Goal: Task Accomplishment & Management: Use online tool/utility

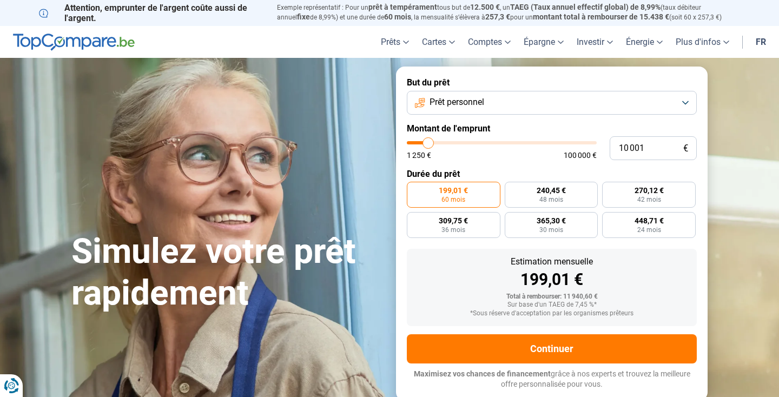
click at [555, 102] on button "Prêt personnel" at bounding box center [552, 103] width 290 height 24
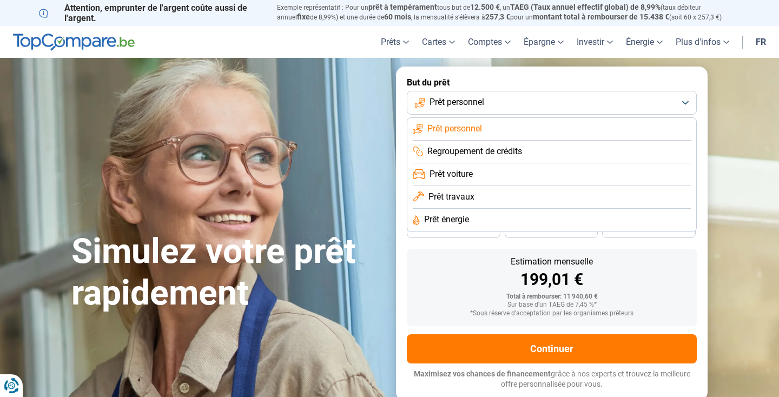
click at [485, 195] on li "Prêt travaux" at bounding box center [552, 197] width 278 height 23
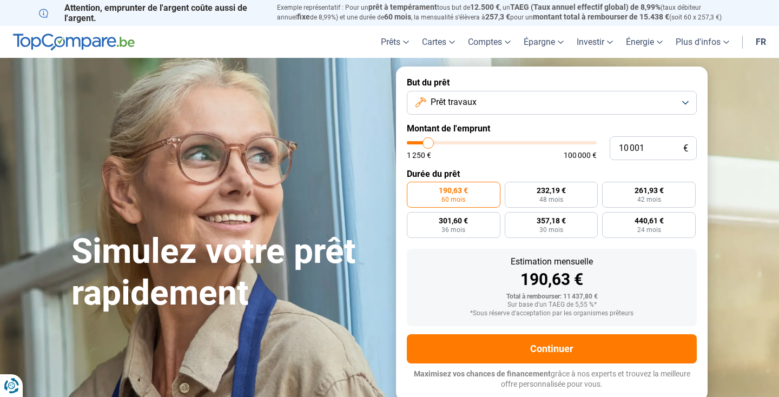
type input "9 500"
type input "9500"
type input "9 750"
type input "9750"
type input "10 250"
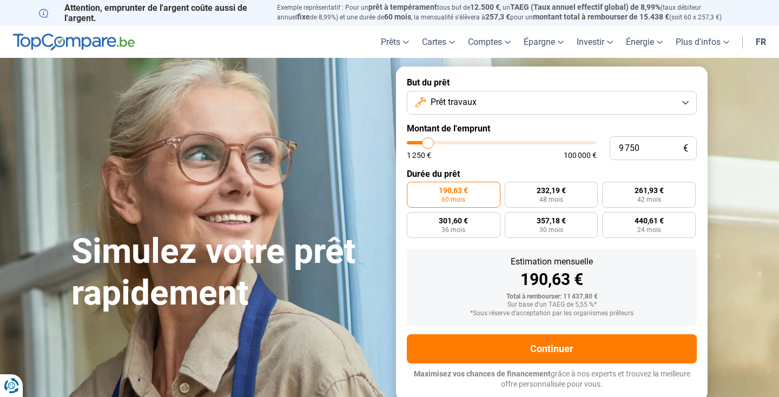
type input "10250"
type input "10 750"
type input "10750"
type input "11 000"
type input "11000"
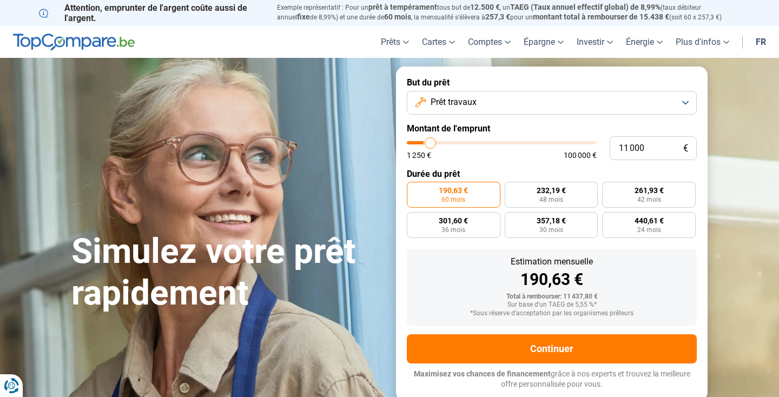
type input "11 750"
type input "11750"
type input "12 250"
type input "12250"
type input "13 250"
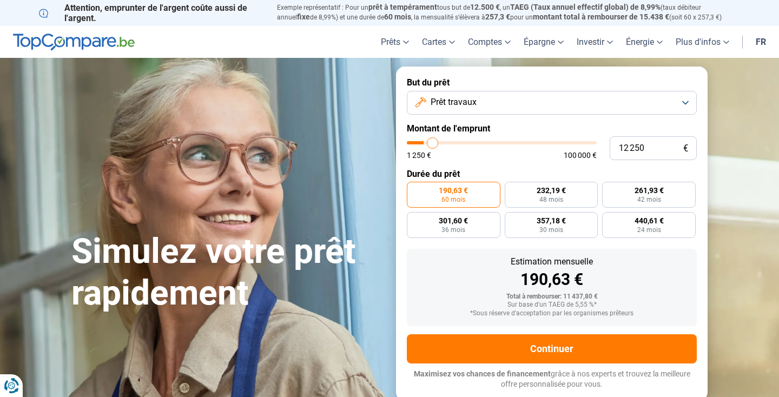
type input "13250"
type input "14 250"
type input "14250"
type input "15 500"
type input "15500"
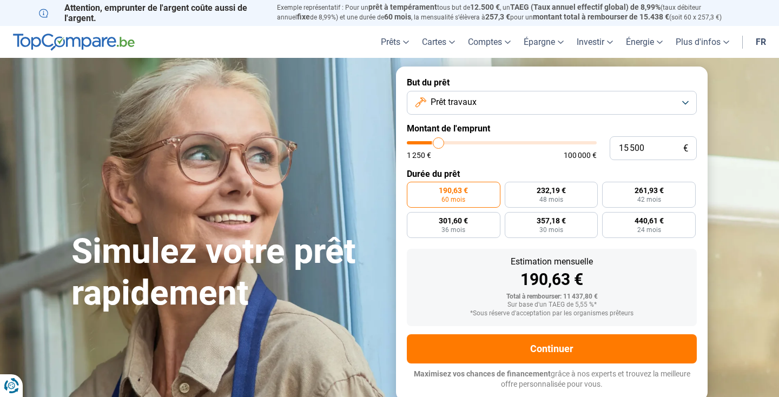
type input "16 500"
type input "16500"
type input "17 750"
type input "17750"
type input "18 750"
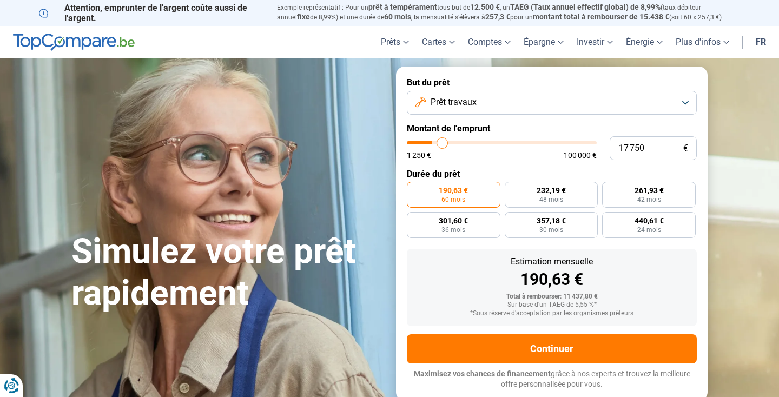
type input "18750"
type input "20 000"
type input "20000"
type input "21 000"
type input "21000"
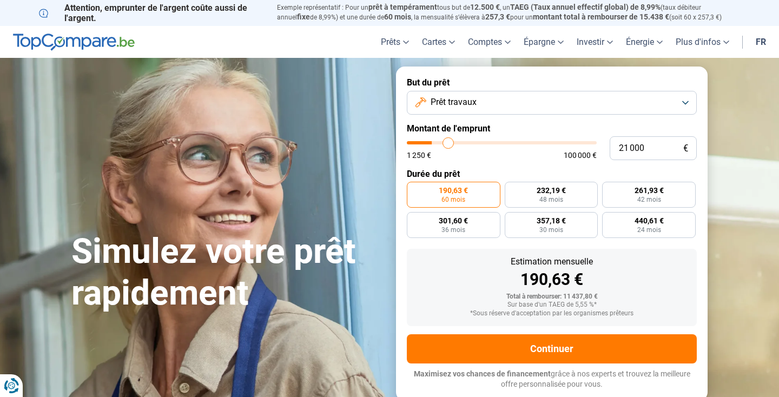
type input "22 000"
type input "22000"
type input "22 750"
type input "22750"
type input "23 500"
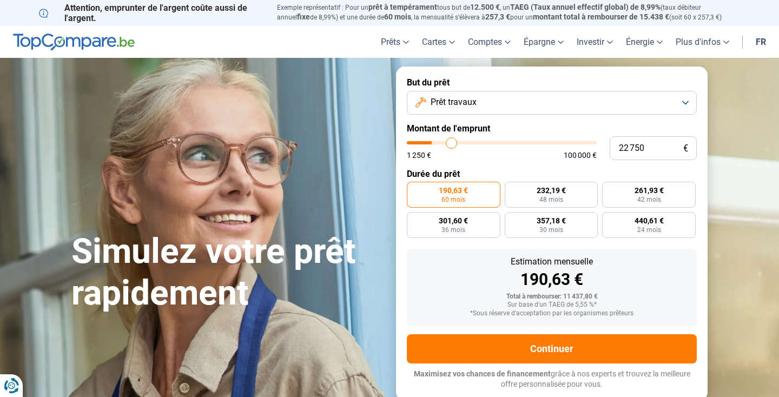
type input "23500"
type input "23 750"
type input "23750"
type input "24 000"
type input "24000"
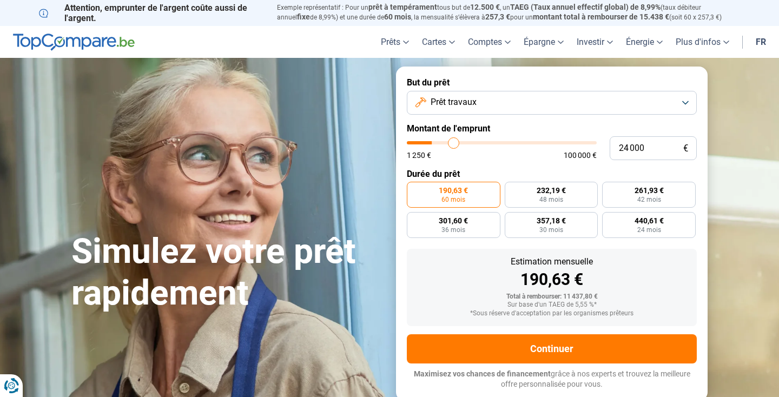
type input "24 250"
type input "24250"
type input "24 500"
type input "24500"
type input "24 250"
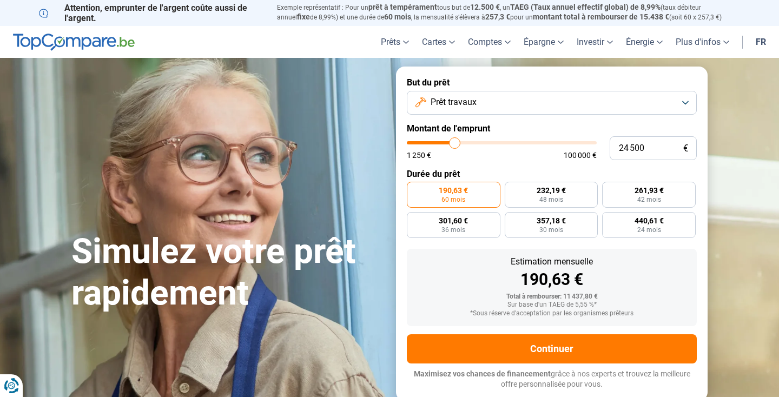
type input "24250"
type input "24 000"
type input "24000"
type input "23 750"
type input "23750"
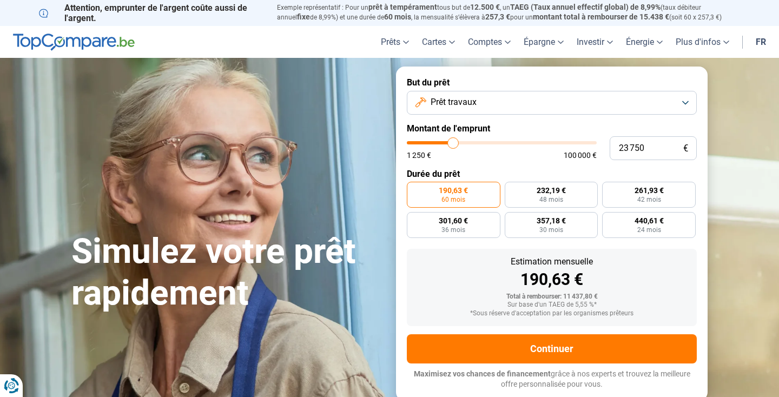
type input "23 500"
type input "23500"
type input "23 000"
type input "23000"
type input "22 750"
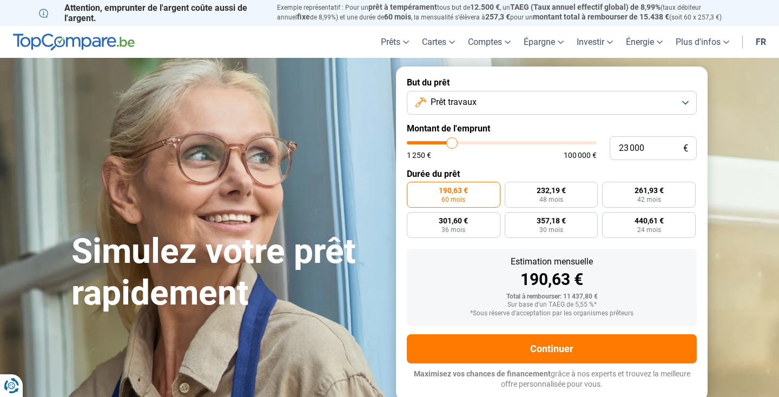
type input "22750"
type input "22 500"
type input "22500"
type input "22 250"
type input "22250"
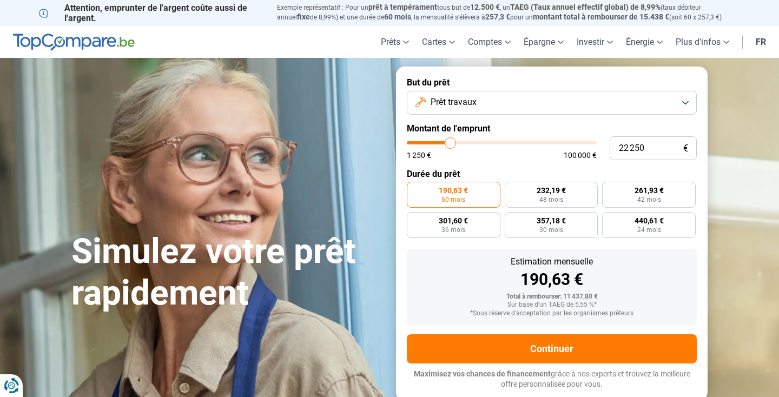
type input "22 000"
type input "22000"
type input "21 500"
type input "21500"
type input "21 250"
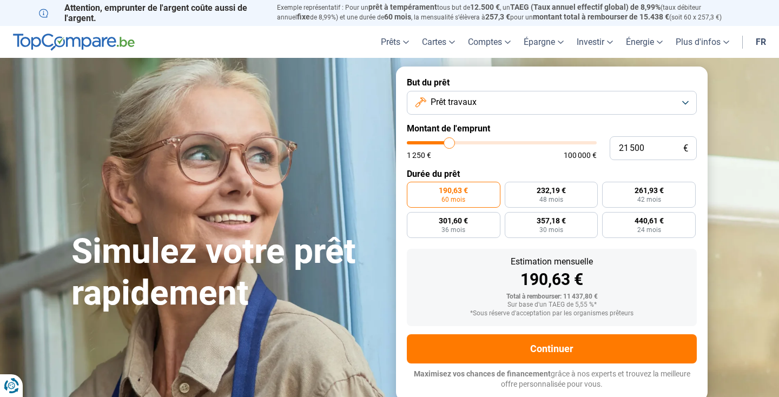
type input "21250"
type input "21 000"
type input "21000"
type input "20 750"
drag, startPoint x: 428, startPoint y: 142, endPoint x: 448, endPoint y: 138, distance: 20.3
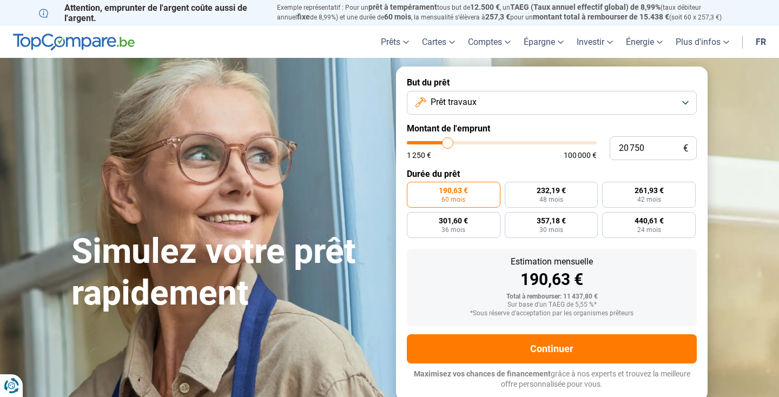
type input "20750"
click at [448, 141] on input "range" at bounding box center [502, 142] width 190 height 3
radio input "false"
